Goal: Transaction & Acquisition: Purchase product/service

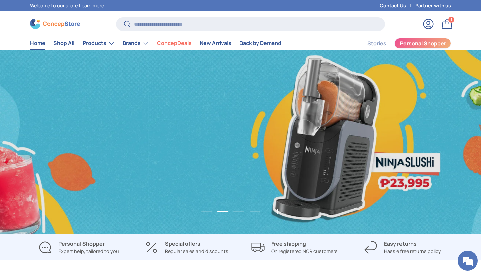
scroll to position [0, 962]
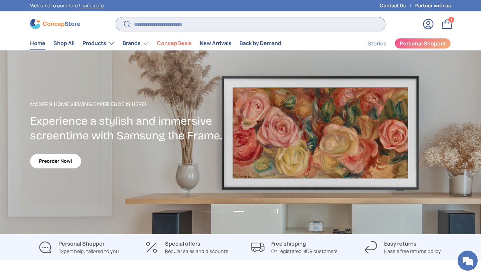
click at [210, 27] on input "Search" at bounding box center [250, 24] width 269 height 14
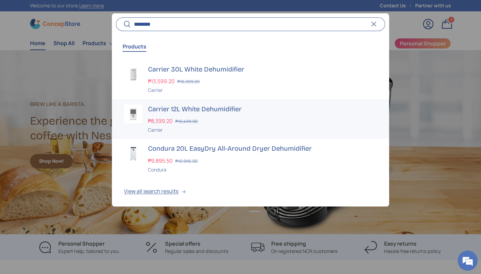
scroll to position [0, 0]
type input "********"
click at [219, 107] on h3 "Carrier 12L White Dehumidifier" at bounding box center [262, 109] width 229 height 9
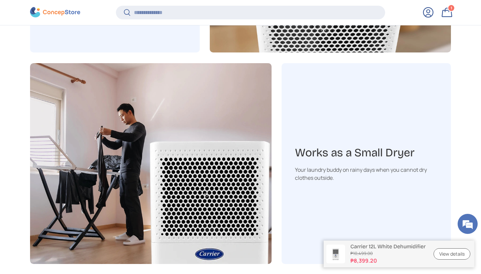
scroll to position [1192, 0]
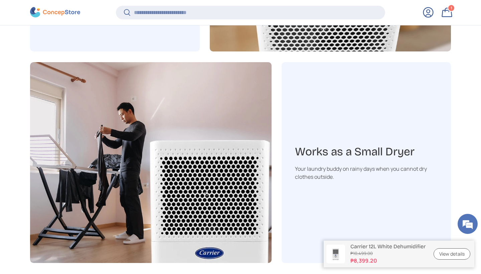
click at [444, 256] on link "View details" at bounding box center [451, 254] width 37 height 12
